Goal: Book appointment/travel/reservation

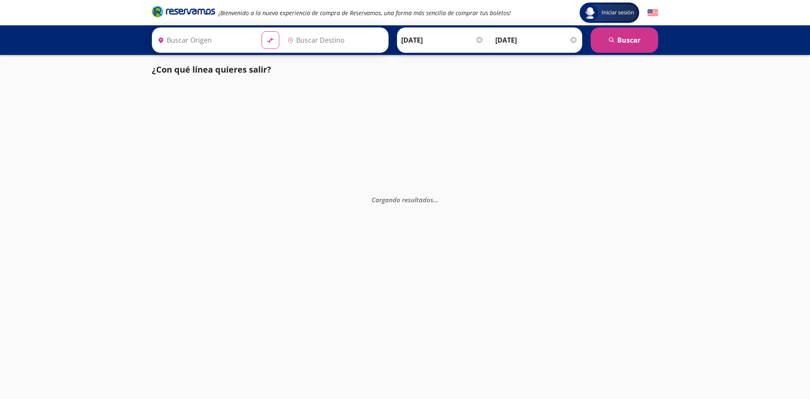
type input "[GEOGRAPHIC_DATA], [GEOGRAPHIC_DATA]"
type input "Central de Autobuses Salvatierra, Guanajuato"
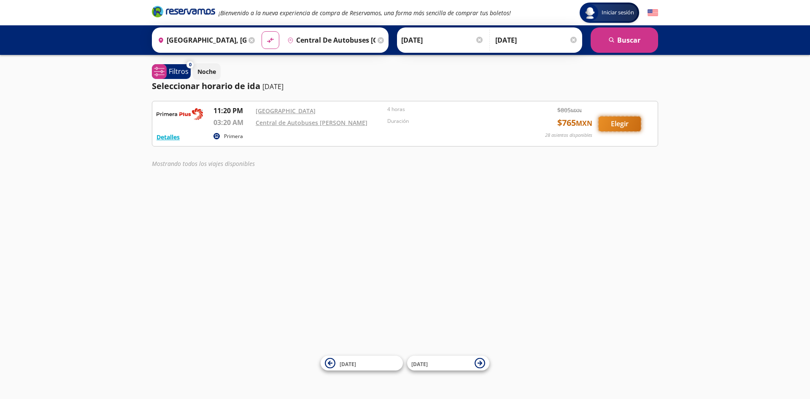
click at [623, 124] on button "Elegir" at bounding box center [620, 123] width 42 height 15
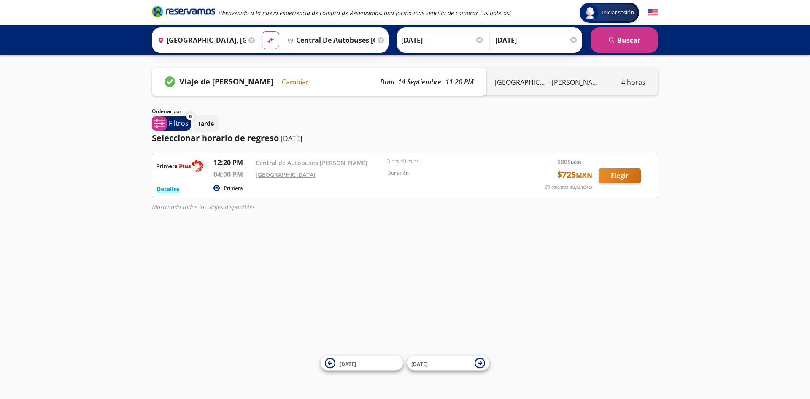
click at [233, 187] on p "Primera" at bounding box center [233, 188] width 19 height 8
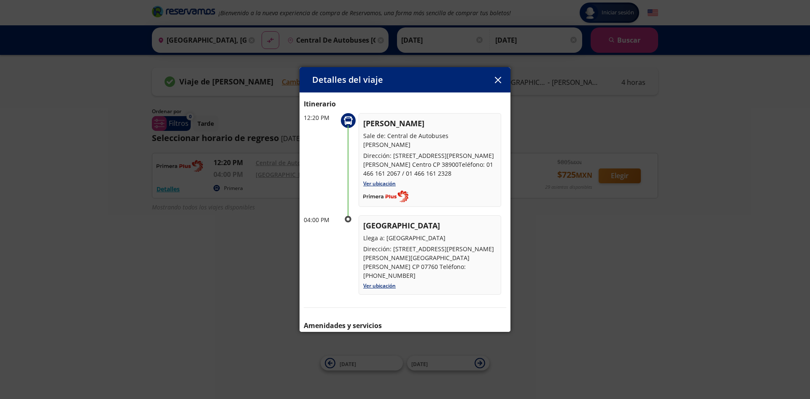
scroll to position [61, 0]
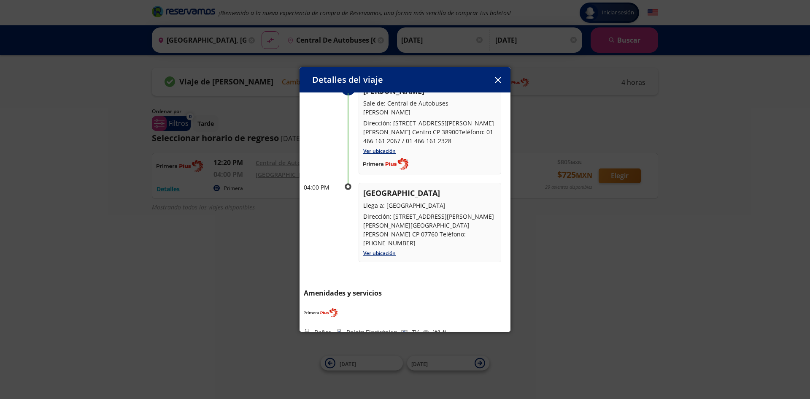
click at [497, 77] on icon "button" at bounding box center [498, 80] width 6 height 6
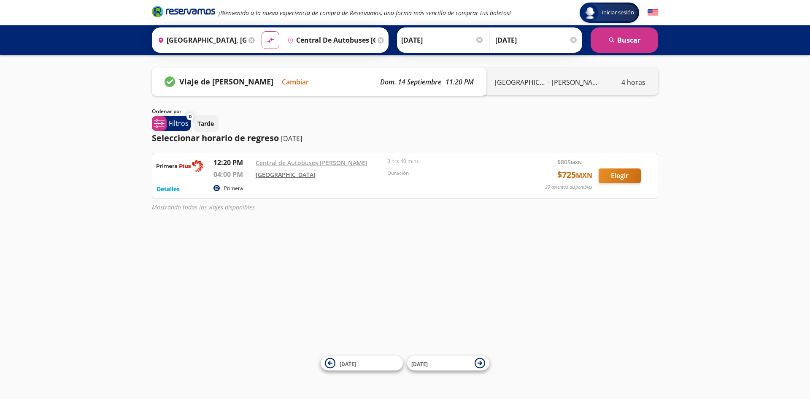
click at [287, 173] on link "[GEOGRAPHIC_DATA]" at bounding box center [286, 175] width 60 height 8
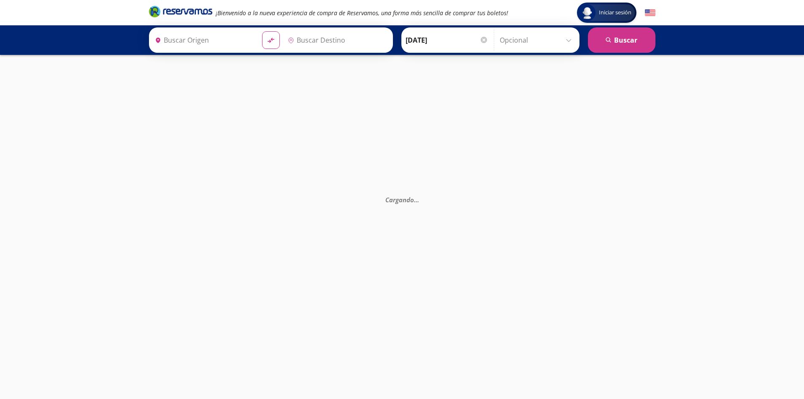
type input "[GEOGRAPHIC_DATA], [GEOGRAPHIC_DATA]"
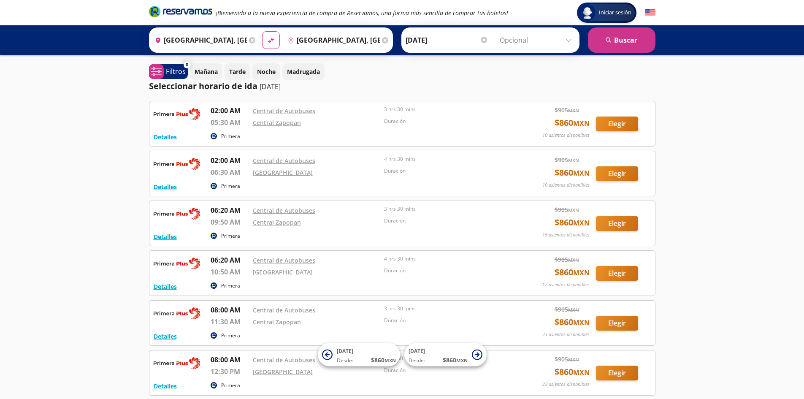
click at [249, 40] on icon at bounding box center [252, 40] width 6 height 6
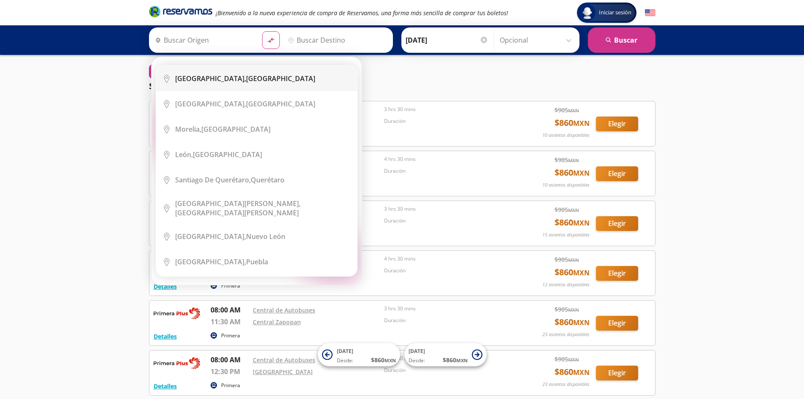
click at [233, 81] on b "Ciudad de México," at bounding box center [210, 78] width 71 height 9
type input "[GEOGRAPHIC_DATA], [GEOGRAPHIC_DATA]"
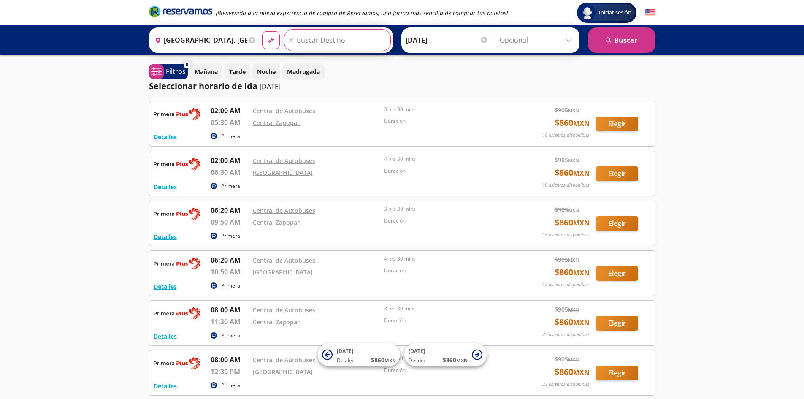
click at [337, 40] on input "Destino" at bounding box center [336, 40] width 104 height 21
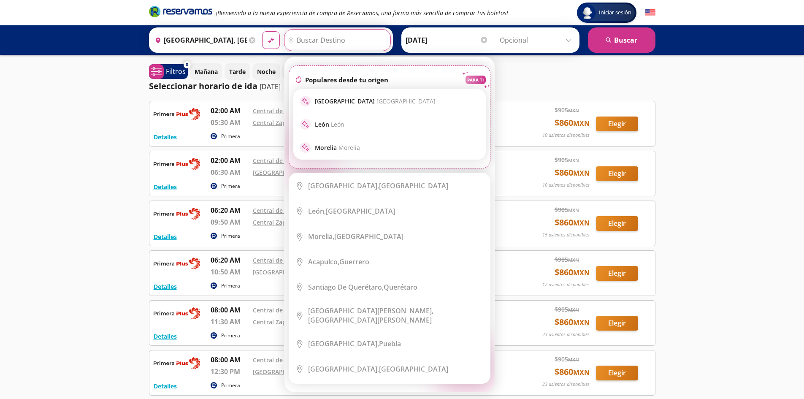
click at [343, 45] on input "Destino" at bounding box center [336, 40] width 104 height 21
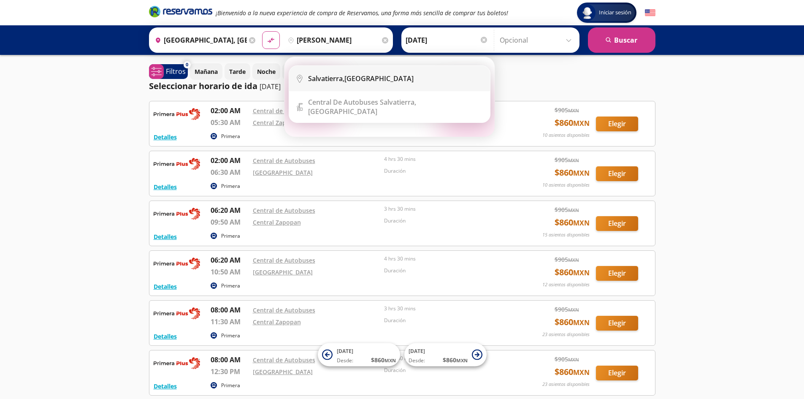
click at [341, 73] on li "City Icon Salvatierra, Guanajuato" at bounding box center [389, 78] width 201 height 25
type input "Salvatierra, Guanajuato"
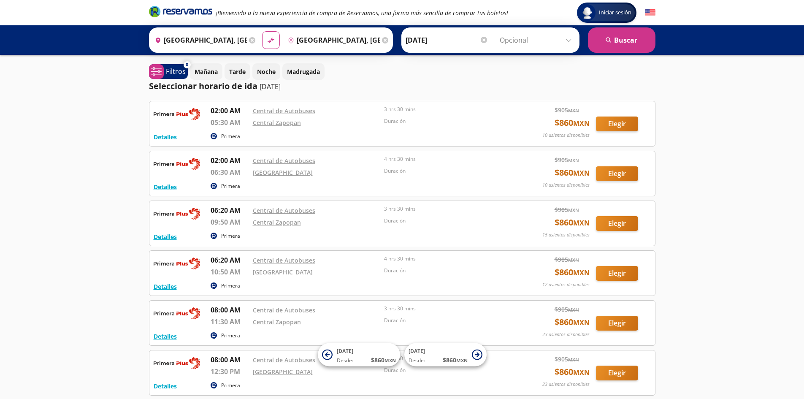
click at [482, 41] on div at bounding box center [484, 40] width 6 height 6
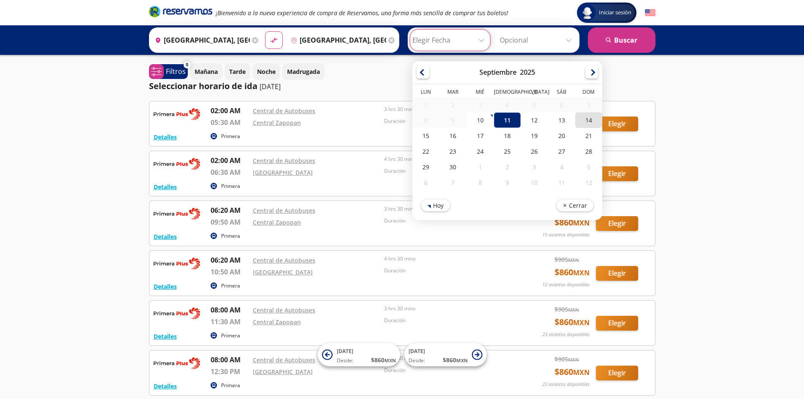
click at [585, 118] on div "14" at bounding box center [588, 120] width 27 height 16
type input "[DATE]"
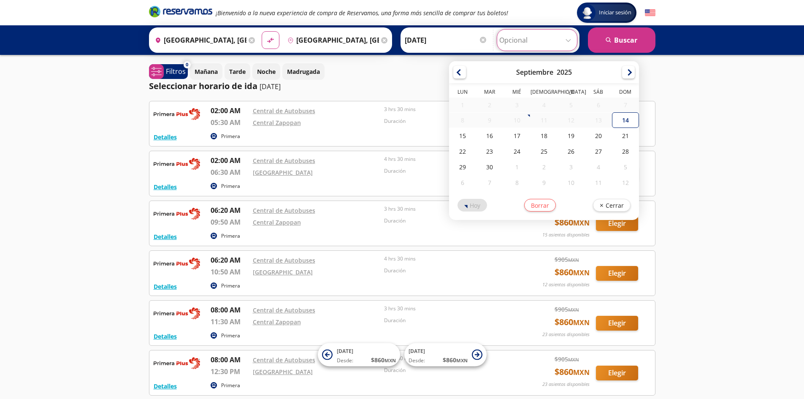
click at [570, 40] on input "Opcional" at bounding box center [537, 40] width 76 height 21
click at [516, 135] on div "17" at bounding box center [516, 136] width 27 height 16
type input "17-Sep-25"
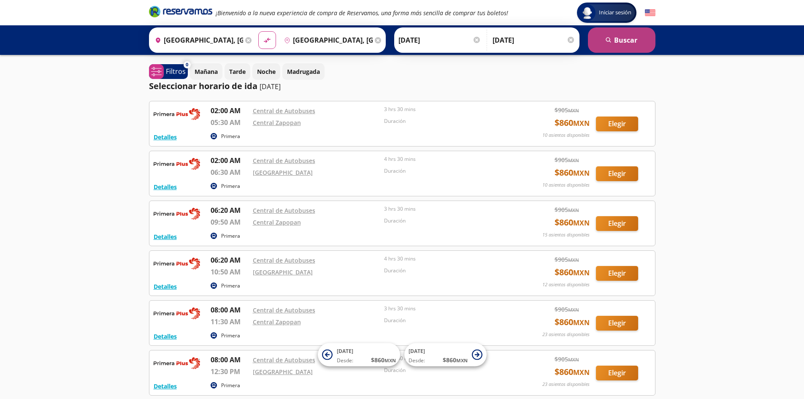
click at [627, 39] on button "search Buscar" at bounding box center [622, 39] width 68 height 25
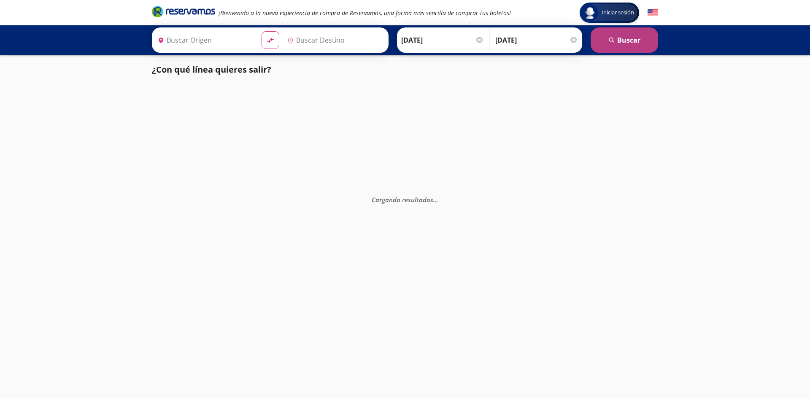
type input "Salvatierra, Guanajuato"
type input "[GEOGRAPHIC_DATA], [GEOGRAPHIC_DATA]"
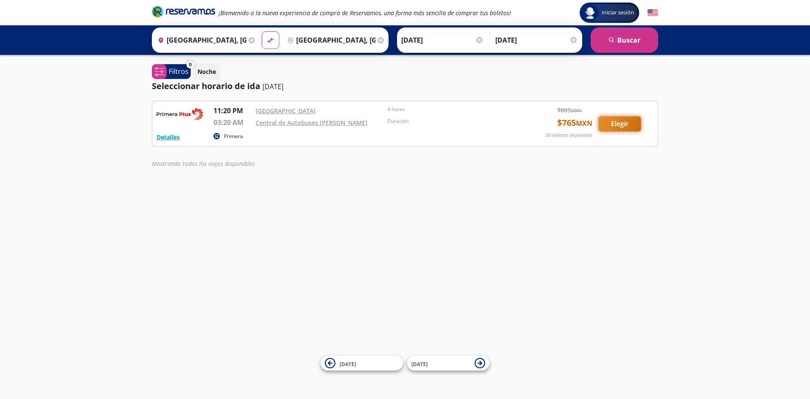
click at [615, 123] on button "Elegir" at bounding box center [620, 123] width 42 height 15
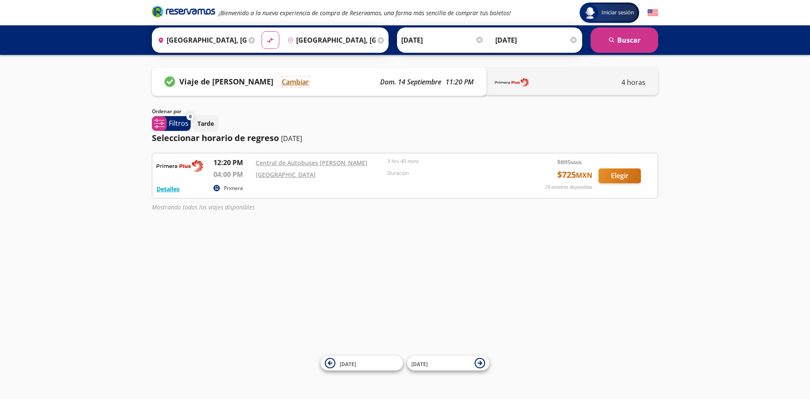
click at [295, 80] on button "Cambiar" at bounding box center [295, 82] width 27 height 10
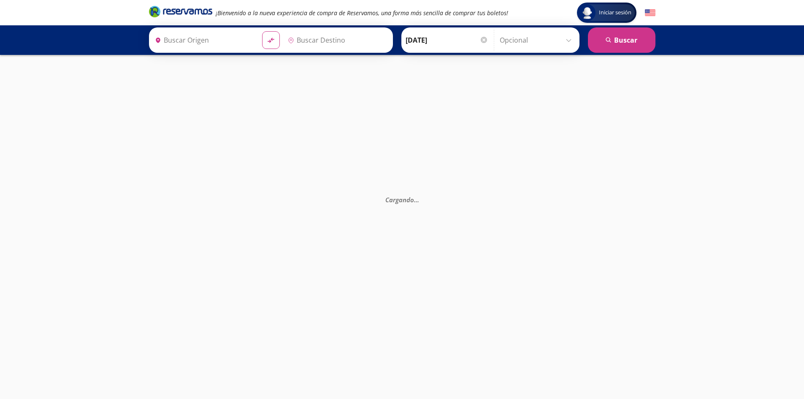
type input "Guadalajara, Jalisco"
type input "Puerto Vallarta, Jalisco"
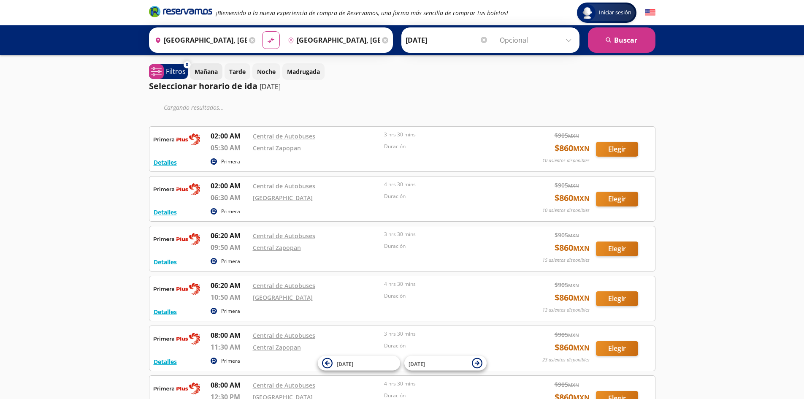
click at [203, 70] on p "Mañana" at bounding box center [206, 71] width 23 height 9
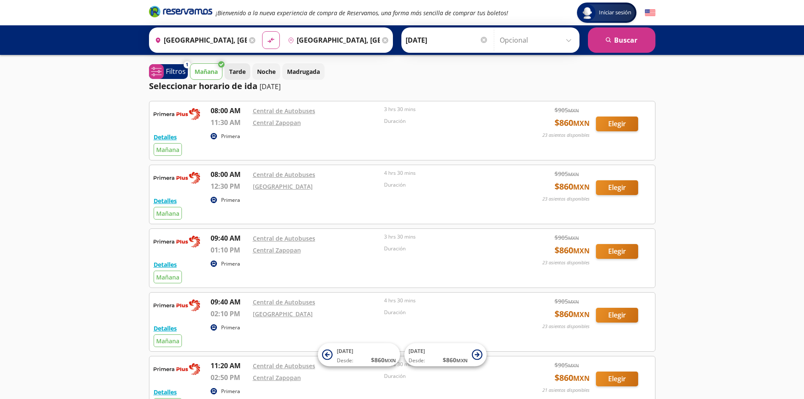
click at [237, 68] on p "Tarde" at bounding box center [237, 71] width 16 height 9
click at [268, 70] on p "Noche" at bounding box center [266, 71] width 19 height 9
click at [299, 70] on p "Madrugada" at bounding box center [303, 71] width 33 height 9
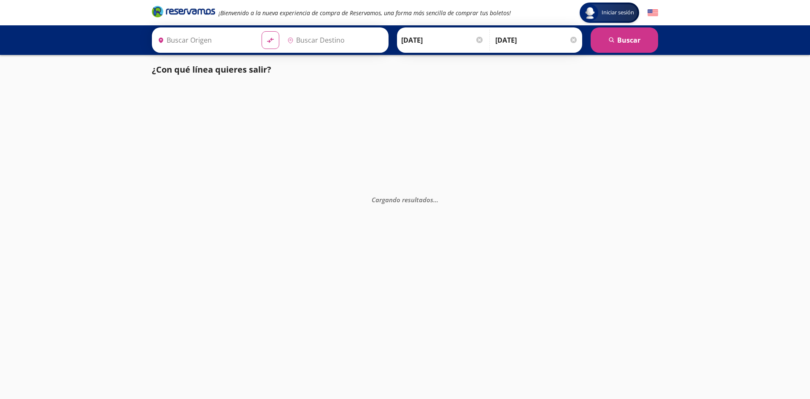
type input "[GEOGRAPHIC_DATA], [GEOGRAPHIC_DATA]"
type input "Central de Autobuses Salvatierra, Guanajuato"
type input "[GEOGRAPHIC_DATA], [GEOGRAPHIC_DATA]"
type input "Central de Autobuses [GEOGRAPHIC_DATA], [GEOGRAPHIC_DATA]"
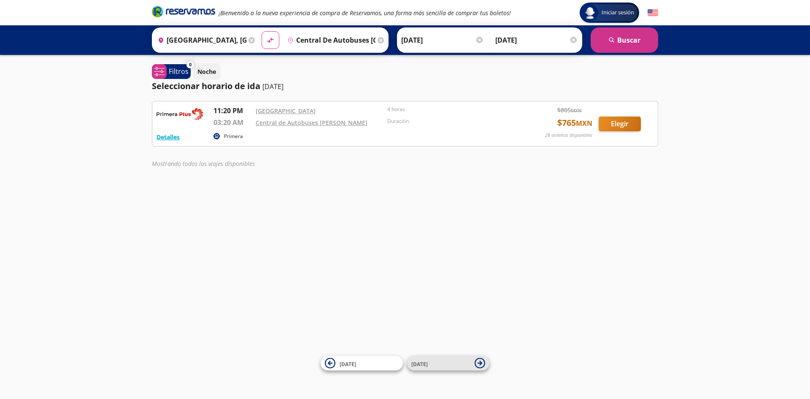
click at [480, 363] on icon at bounding box center [480, 362] width 5 height 5
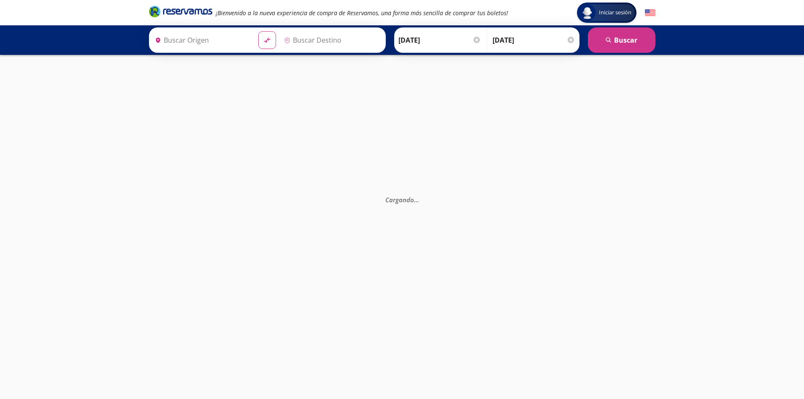
type input "[GEOGRAPHIC_DATA], [GEOGRAPHIC_DATA]"
type input "Central de Autobuses [GEOGRAPHIC_DATA], [GEOGRAPHIC_DATA]"
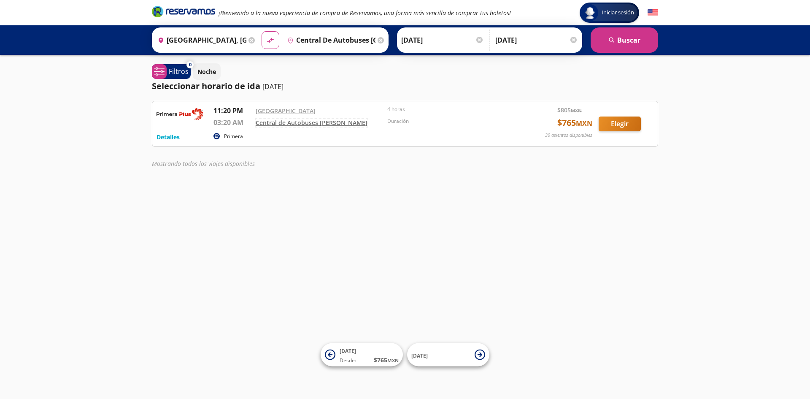
click at [320, 122] on link "Central de Autobuses [PERSON_NAME]" at bounding box center [312, 123] width 112 height 8
